Goal: Transaction & Acquisition: Download file/media

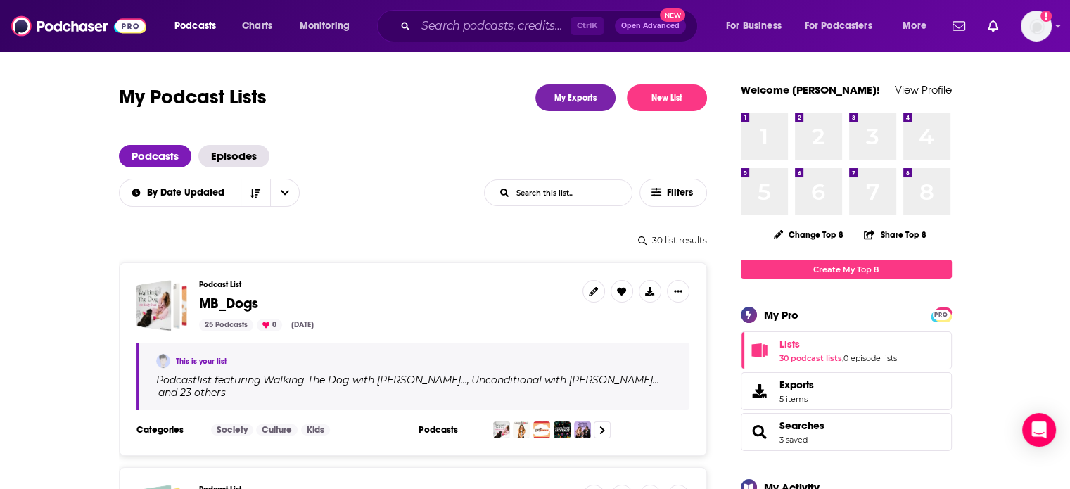
click at [238, 298] on span "MB_Dogs" at bounding box center [228, 304] width 59 height 18
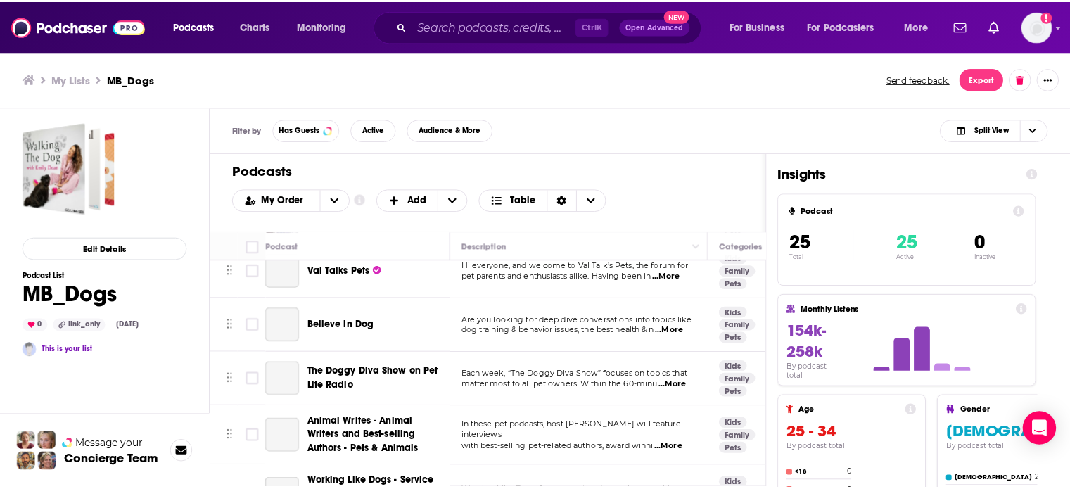
scroll to position [1164, 0]
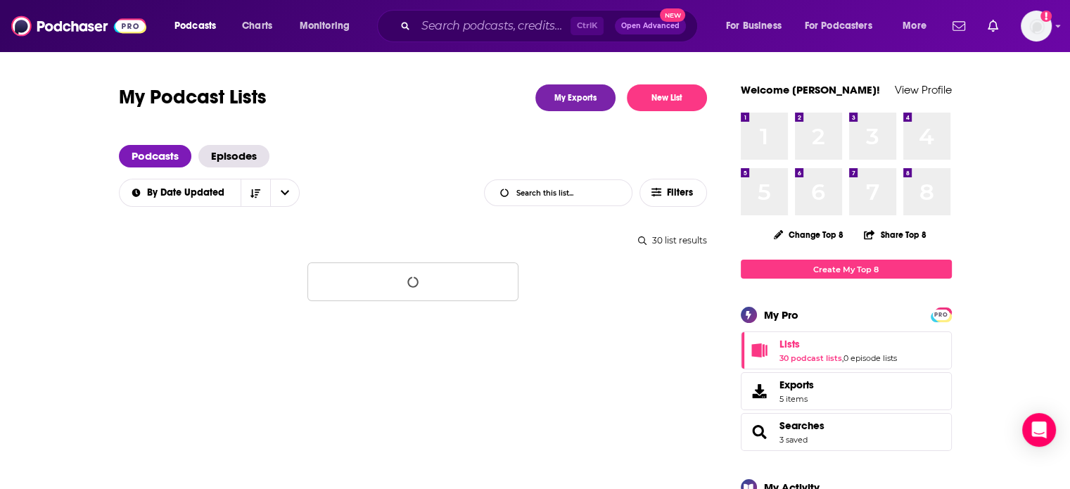
click at [552, 196] on input "List Search Input" at bounding box center [558, 192] width 147 height 25
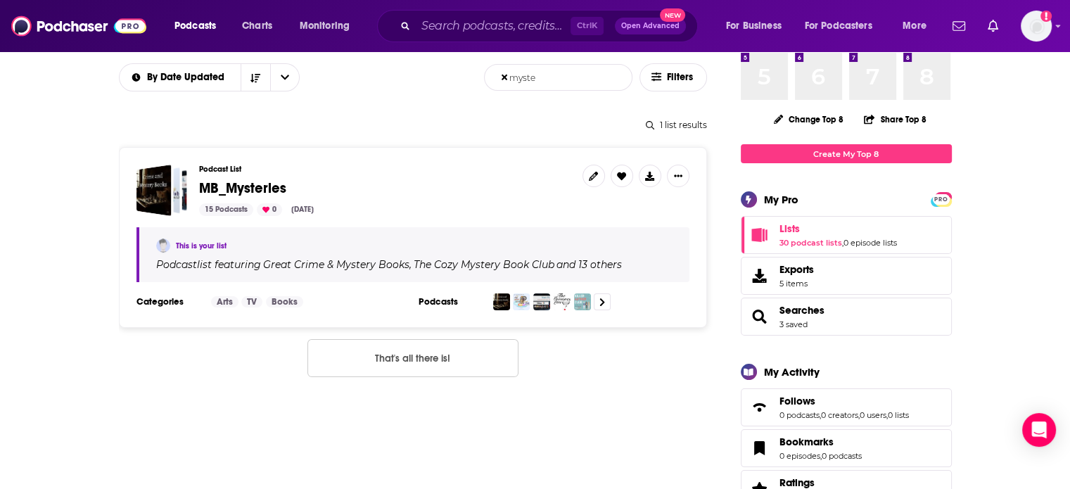
scroll to position [141, 0]
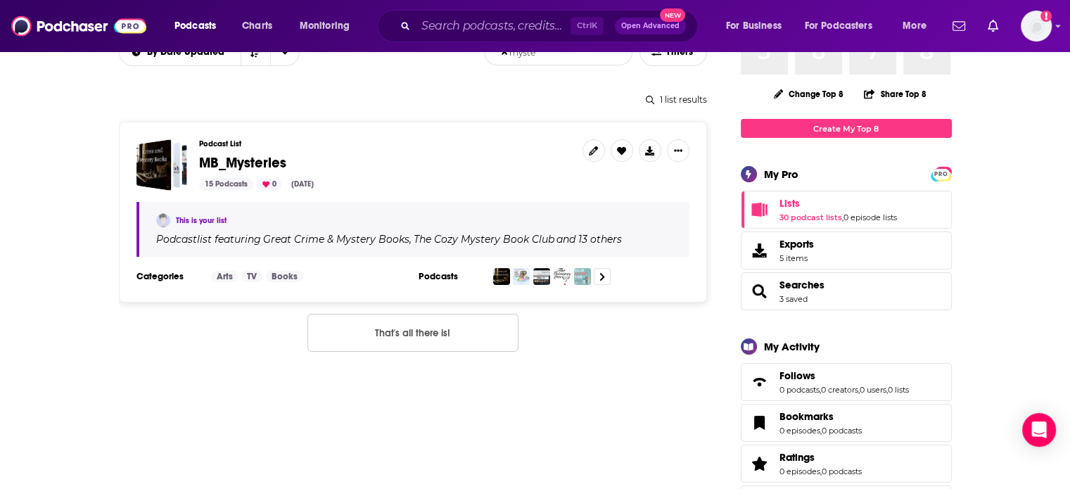
type input "myste"
click at [217, 165] on span "MB_Mysteries" at bounding box center [242, 163] width 87 height 18
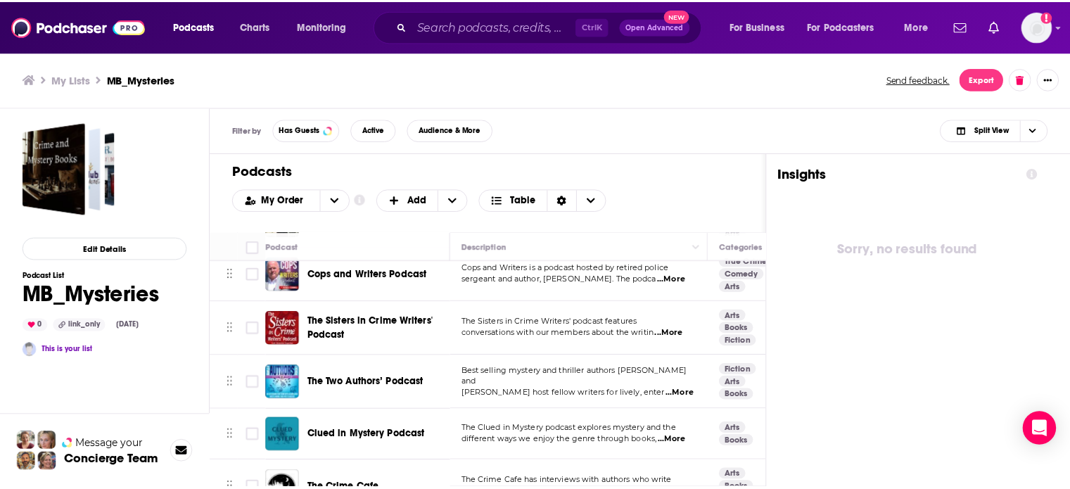
scroll to position [581, 0]
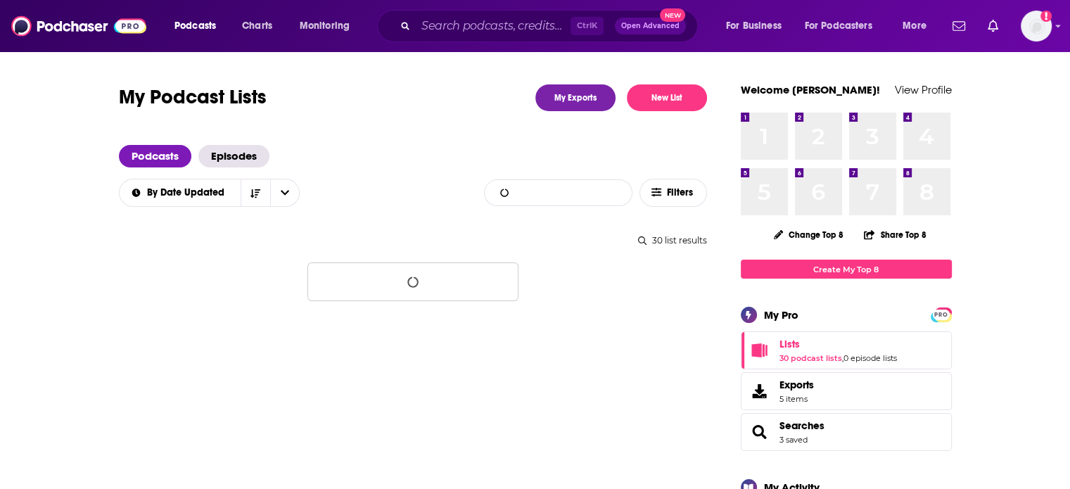
click at [552, 193] on input "List Search Input" at bounding box center [558, 192] width 147 height 25
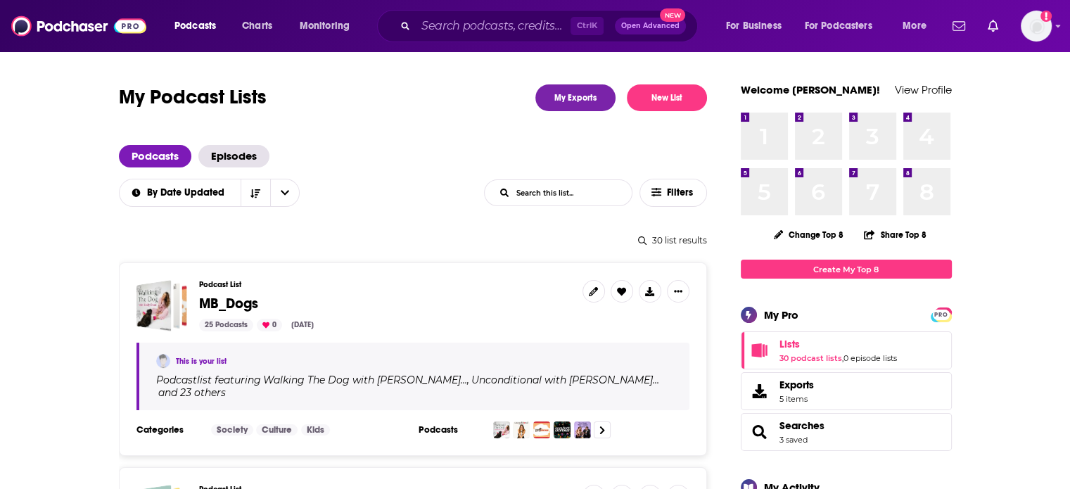
click at [242, 298] on span "MB_Dogs" at bounding box center [228, 304] width 59 height 18
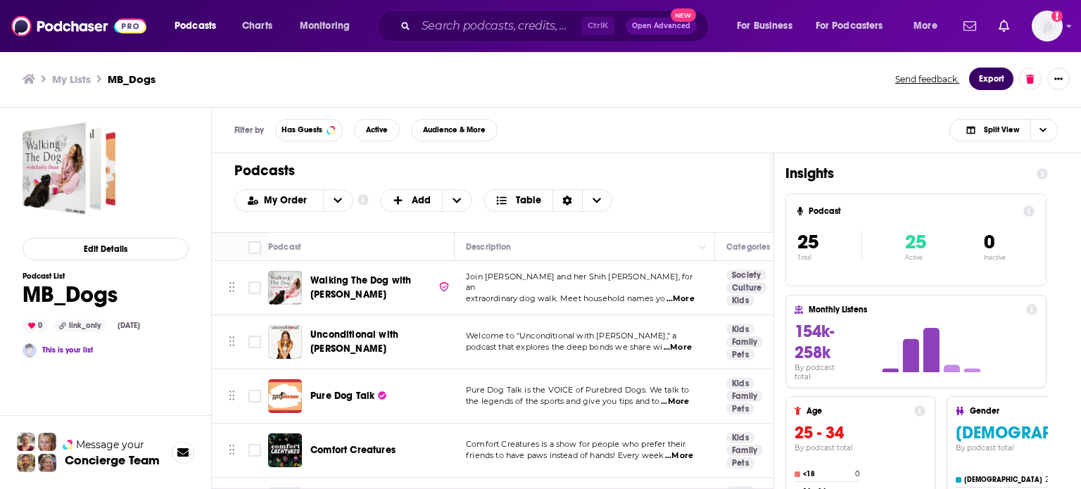
click at [985, 76] on button "Export" at bounding box center [991, 79] width 44 height 23
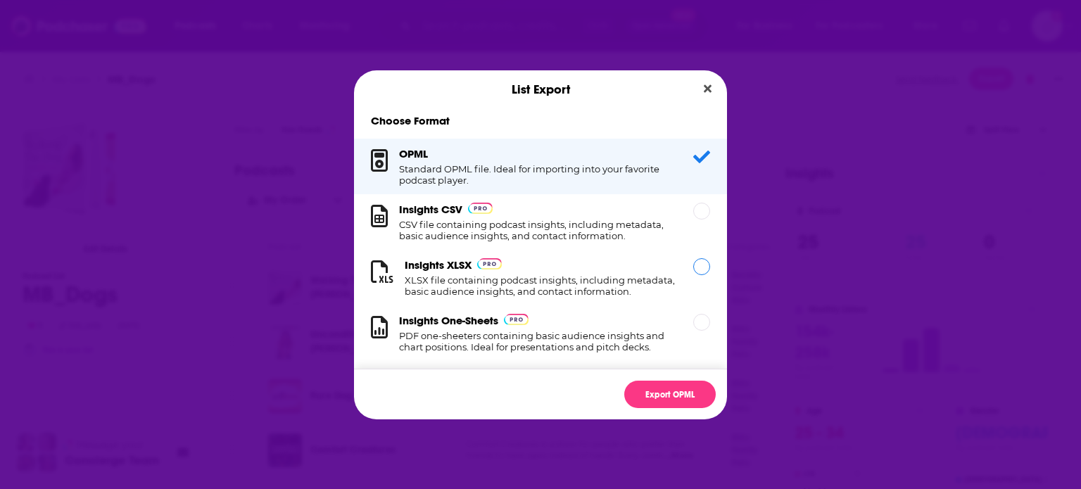
click at [598, 277] on h1 "XLSX file containing podcast insights, including metadata, basic audience insig…" at bounding box center [541, 285] width 272 height 23
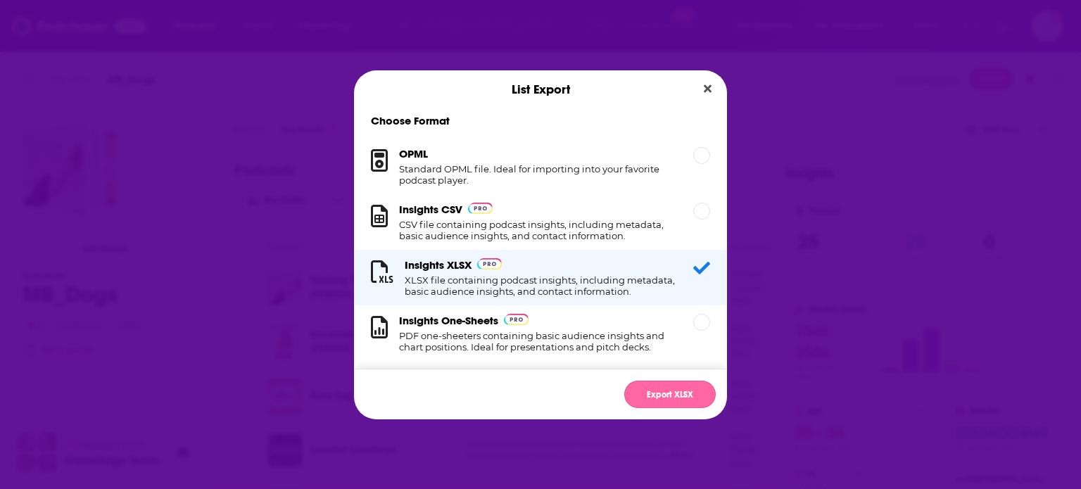
click at [669, 397] on button "Export XLSX" at bounding box center [669, 394] width 91 height 27
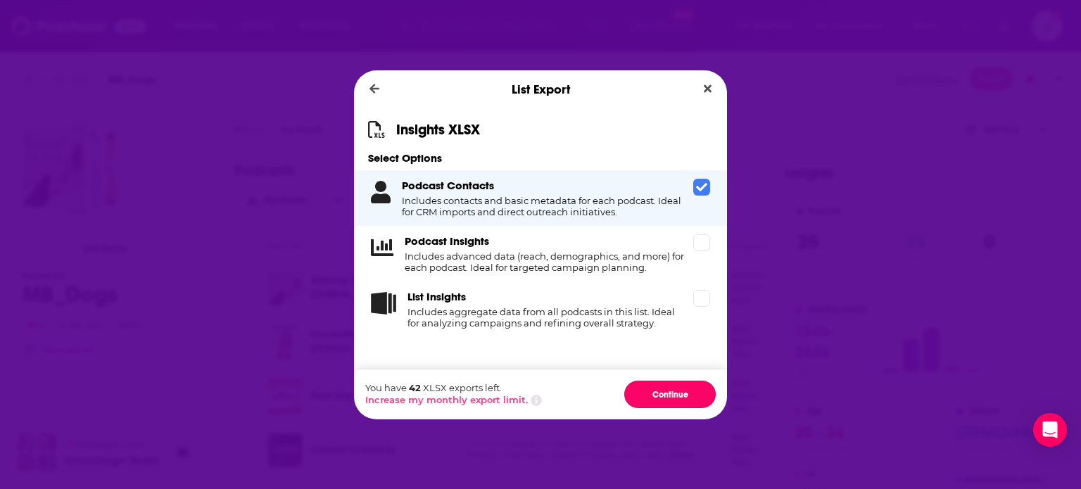
click at [669, 397] on button "Continue" at bounding box center [669, 394] width 91 height 27
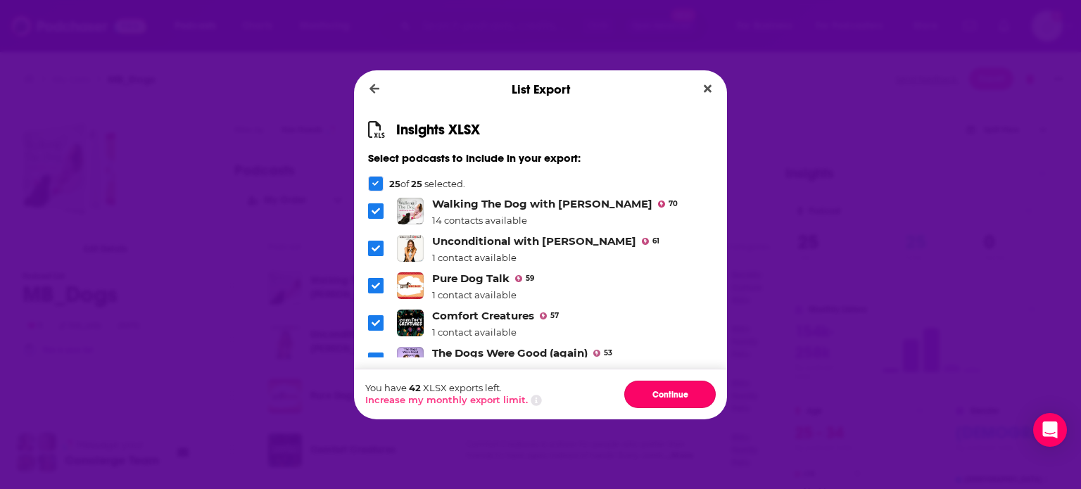
click at [669, 397] on button "Continue" at bounding box center [669, 394] width 91 height 27
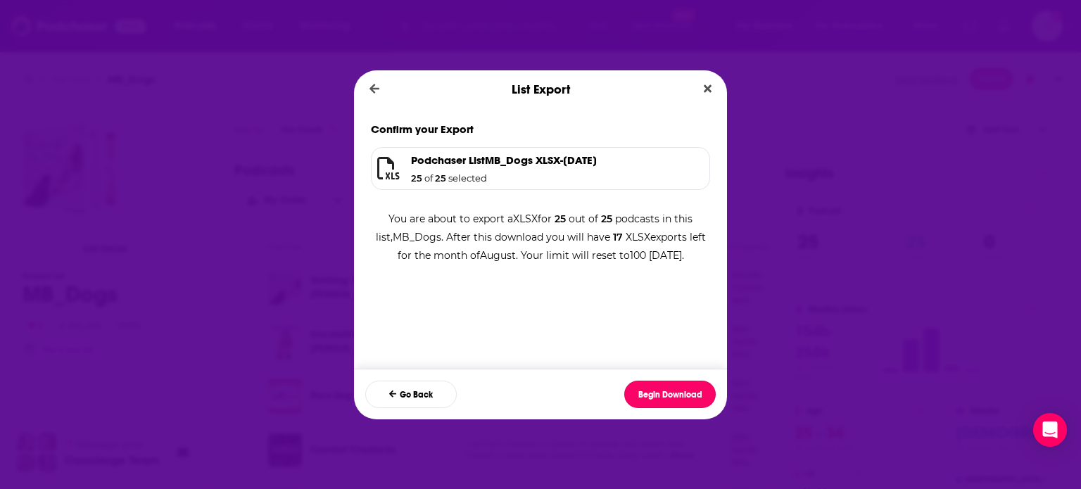
click at [669, 397] on button "Begin Download" at bounding box center [669, 394] width 91 height 27
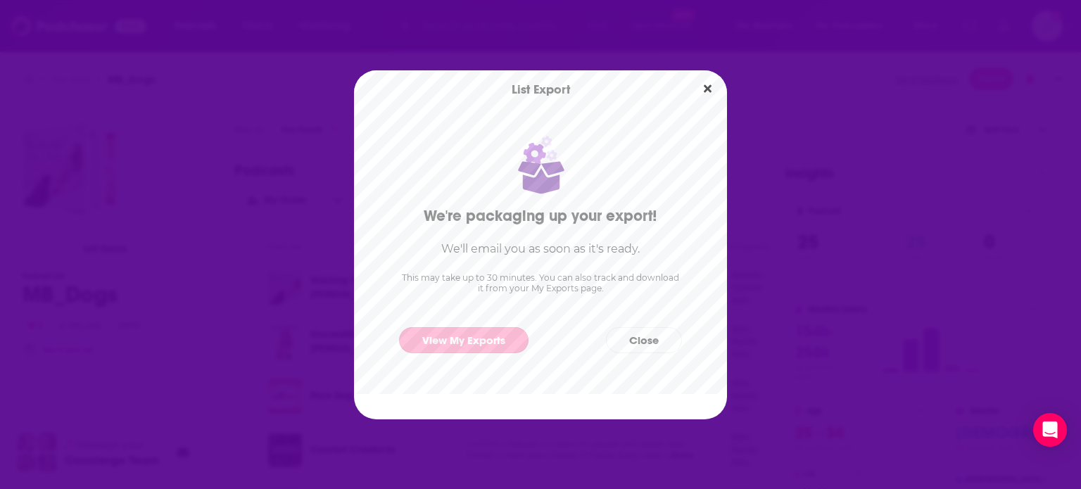
click at [488, 343] on link "View My Exports" at bounding box center [463, 340] width 129 height 26
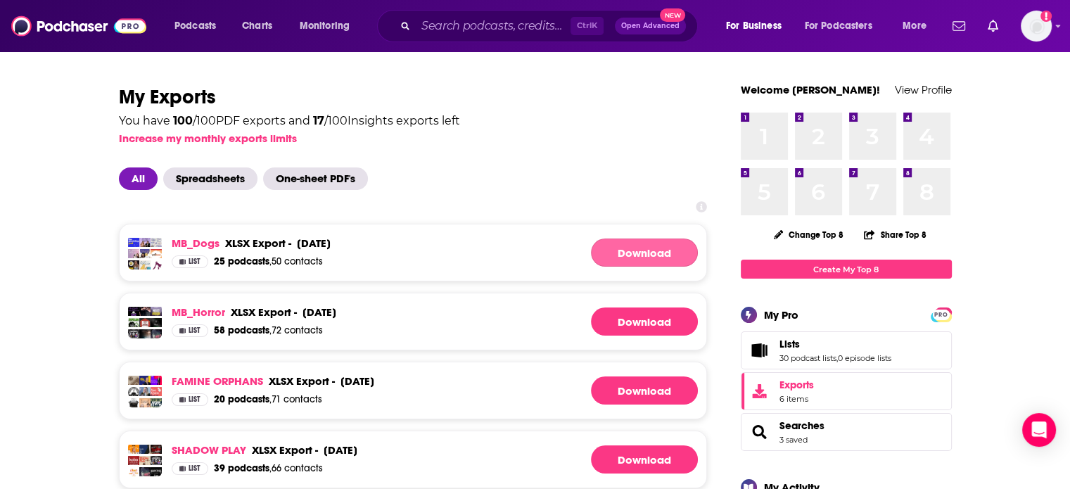
click at [663, 248] on link "Download" at bounding box center [644, 253] width 107 height 28
